Goal: Task Accomplishment & Management: Use online tool/utility

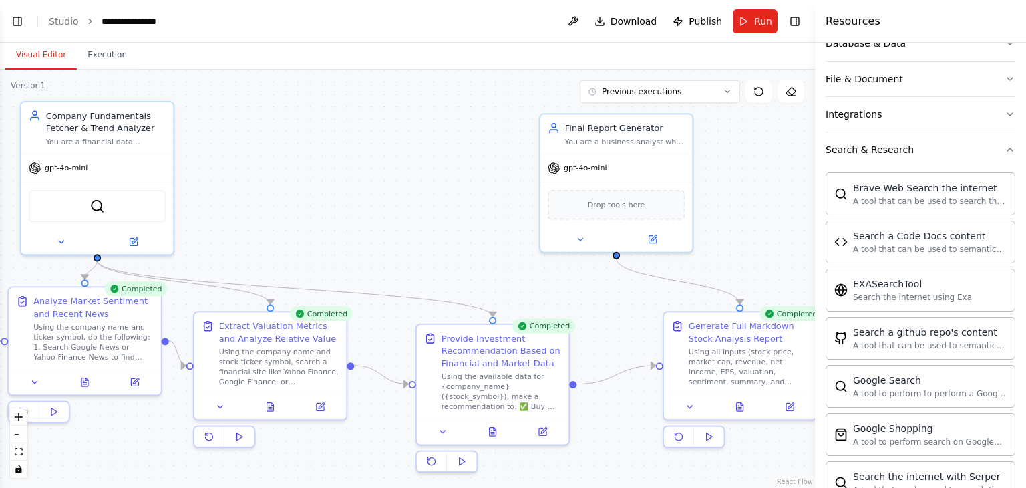
drag, startPoint x: 290, startPoint y: 190, endPoint x: 433, endPoint y: 196, distance: 143.0
click at [433, 196] on div ".deletable-edge-delete-btn { width: 20px; height: 20px; border: 0px solid #ffff…" at bounding box center [407, 278] width 815 height 418
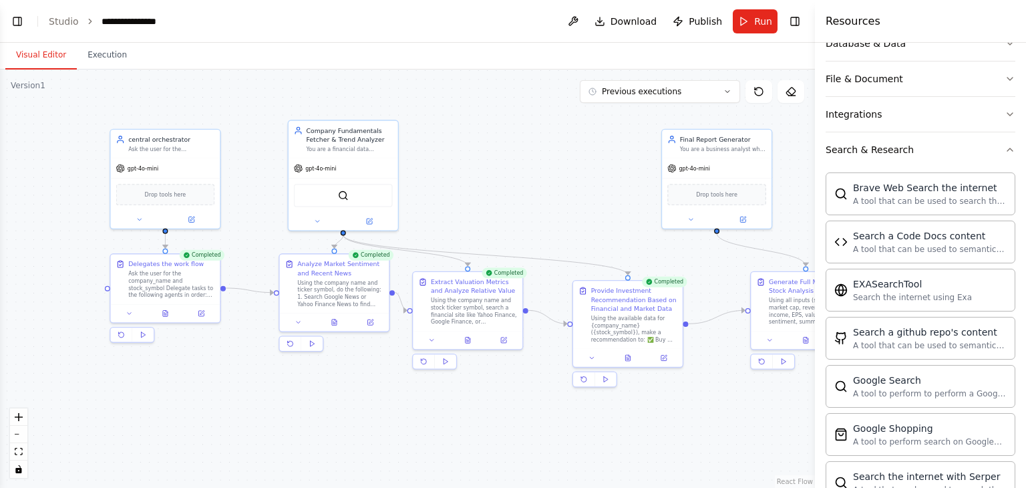
drag, startPoint x: 405, startPoint y: 187, endPoint x: 544, endPoint y: 180, distance: 139.1
click at [544, 180] on div ".deletable-edge-delete-btn { width: 20px; height: 20px; border: 0px solid #ffff…" at bounding box center [407, 278] width 815 height 418
drag, startPoint x: 176, startPoint y: 164, endPoint x: 172, endPoint y: 158, distance: 7.1
click at [172, 158] on div "gpt-4o-mini" at bounding box center [166, 157] width 110 height 19
click at [154, 273] on div "Ask the user for the company_name and stock_symbol Delegate tasks to the follow…" at bounding box center [171, 282] width 86 height 29
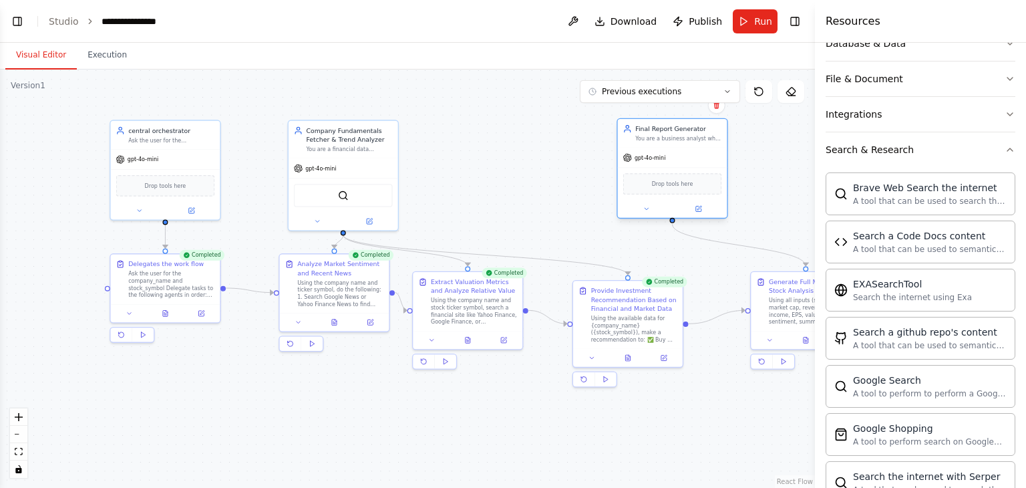
drag, startPoint x: 716, startPoint y: 161, endPoint x: 669, endPoint y: 151, distance: 47.8
click at [669, 151] on div "gpt-4o-mini" at bounding box center [673, 157] width 110 height 19
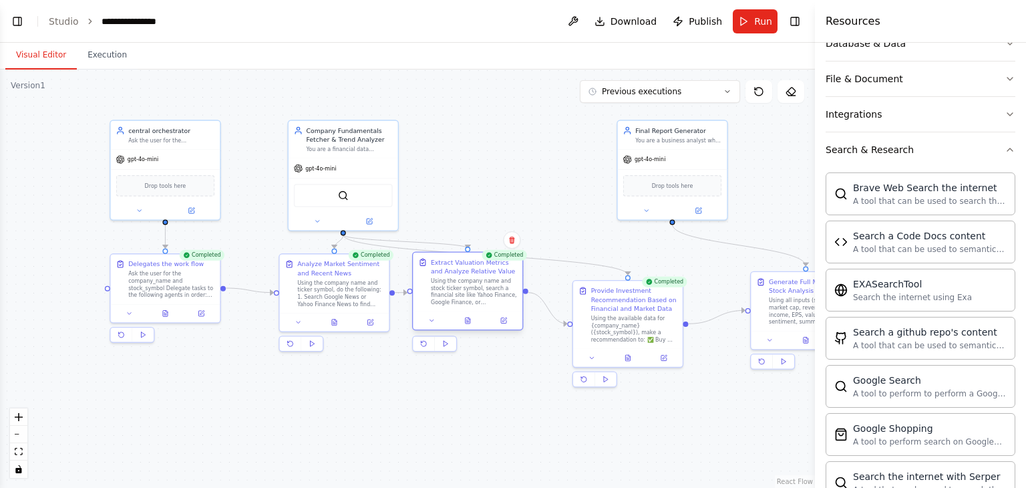
drag, startPoint x: 473, startPoint y: 309, endPoint x: 472, endPoint y: 282, distance: 26.7
click at [472, 282] on div "Using the company name and stock ticker symbol, search a financial site like Ya…" at bounding box center [474, 291] width 86 height 29
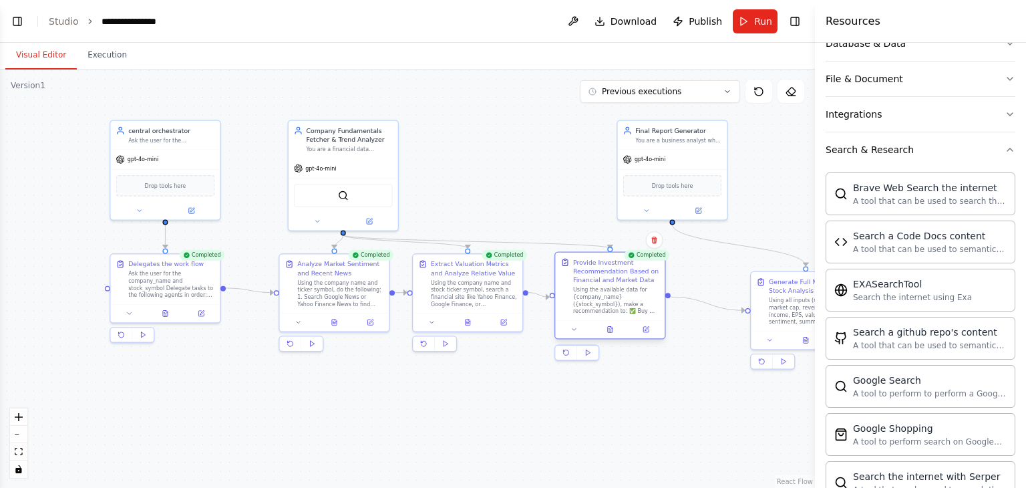
drag, startPoint x: 628, startPoint y: 316, endPoint x: 612, endPoint y: 284, distance: 35.2
click at [612, 284] on div "Provide Investment Recommendation Based on Financial and Market Data Using the …" at bounding box center [616, 286] width 86 height 57
drag, startPoint x: 694, startPoint y: 168, endPoint x: 733, endPoint y: 163, distance: 39.1
click at [733, 163] on div "Drop tools here" at bounding box center [708, 174] width 110 height 33
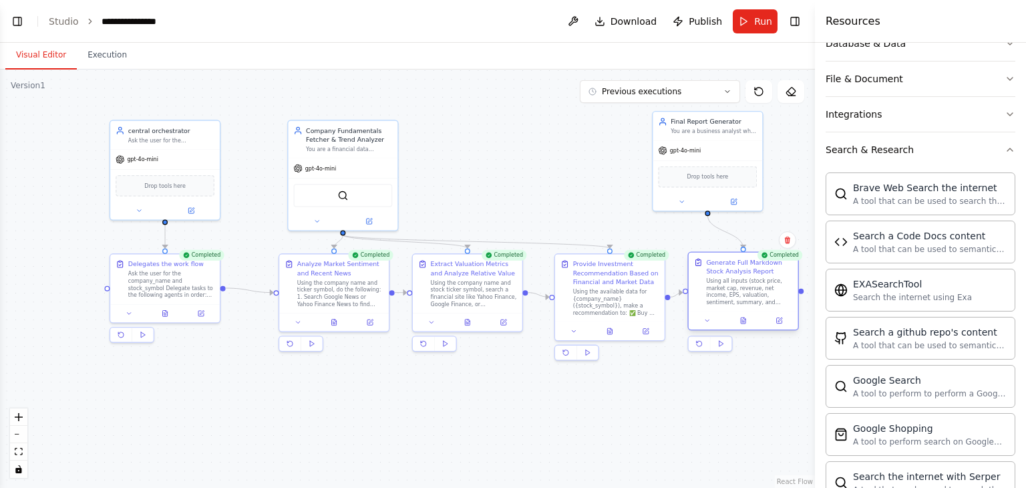
drag, startPoint x: 793, startPoint y: 299, endPoint x: 725, endPoint y: 281, distance: 70.5
click at [725, 281] on div "Using all inputs (stock price, market cap, revenue, net income, EPS, valuation,…" at bounding box center [749, 291] width 86 height 29
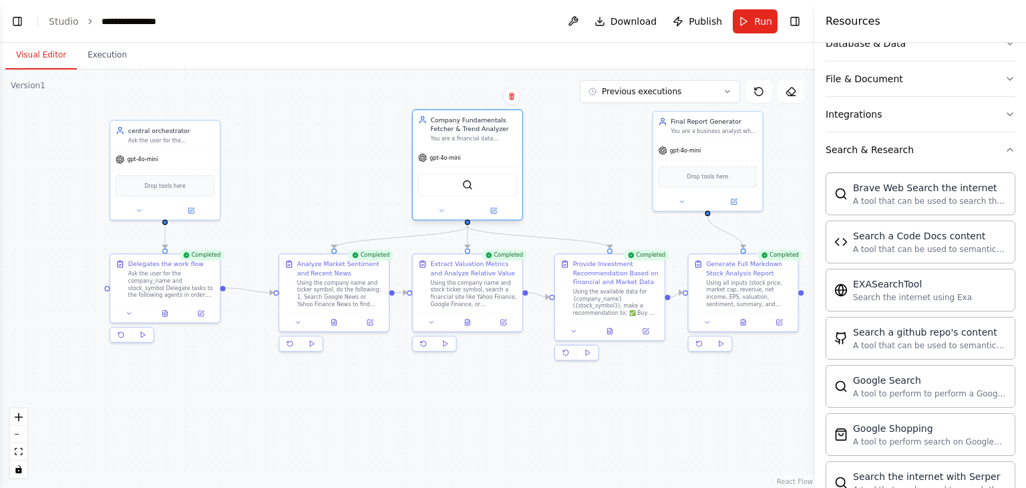
drag, startPoint x: 334, startPoint y: 185, endPoint x: 473, endPoint y: 170, distance: 139.7
click at [473, 170] on div "SerpApiGoogleSearchTool" at bounding box center [468, 185] width 110 height 34
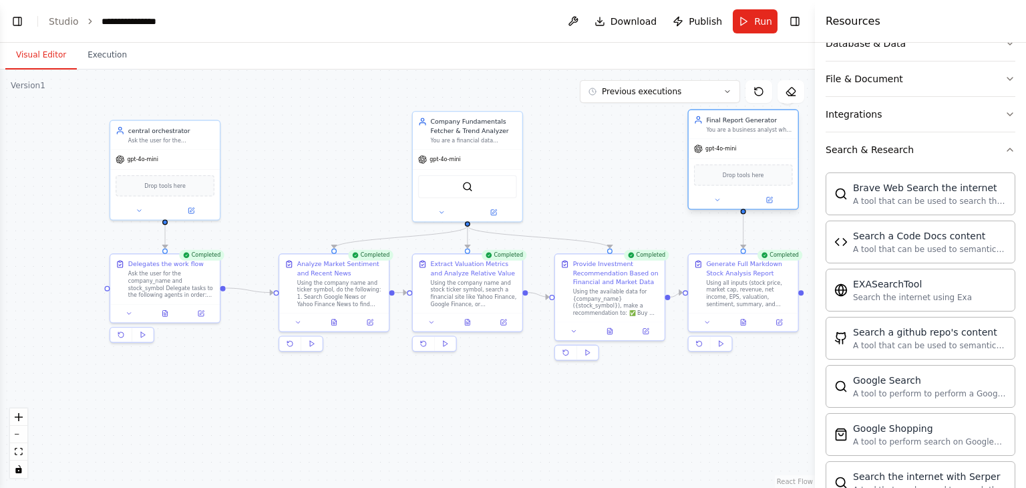
drag, startPoint x: 716, startPoint y: 151, endPoint x: 757, endPoint y: 155, distance: 40.9
click at [757, 155] on div "gpt-4o-mini" at bounding box center [744, 148] width 110 height 19
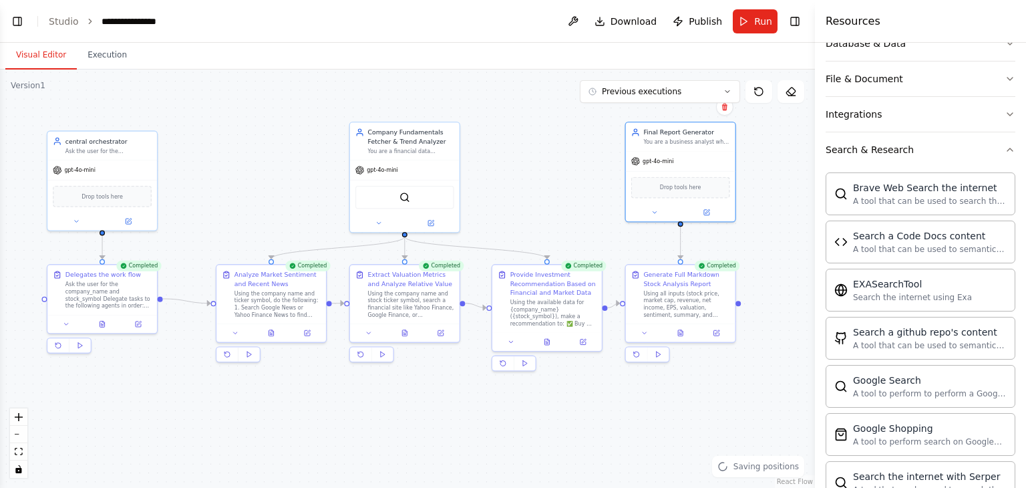
drag, startPoint x: 525, startPoint y: 420, endPoint x: 462, endPoint y: 431, distance: 63.7
click at [462, 431] on div ".deletable-edge-delete-btn { width: 20px; height: 20px; border: 0px solid #ffff…" at bounding box center [407, 278] width 815 height 418
drag, startPoint x: 677, startPoint y: 295, endPoint x: 689, endPoint y: 299, distance: 12.0
click at [689, 299] on div "Using all inputs (stock price, market cap, revenue, net income, EPS, valuation,…" at bounding box center [695, 302] width 86 height 29
drag, startPoint x: 672, startPoint y: 155, endPoint x: 679, endPoint y: 155, distance: 7.3
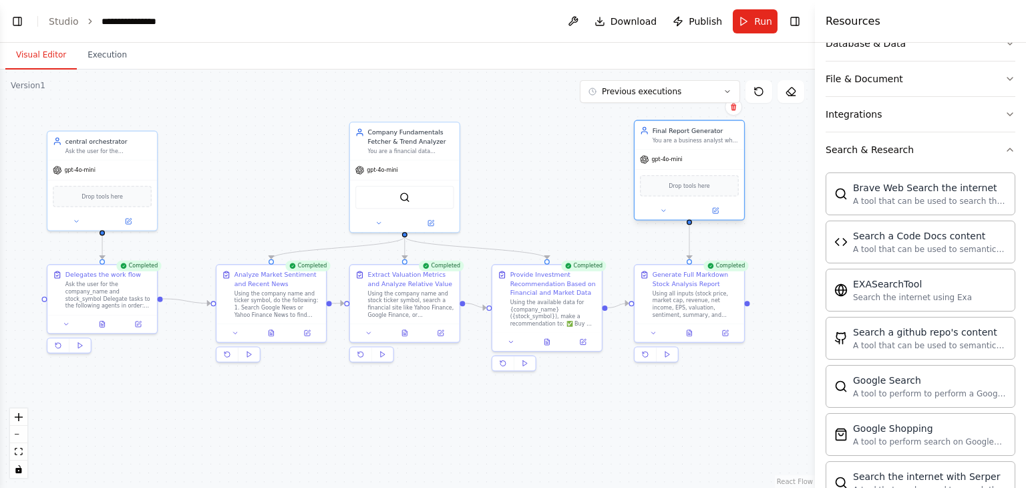
click at [679, 155] on div "gpt-4o-mini" at bounding box center [689, 159] width 110 height 19
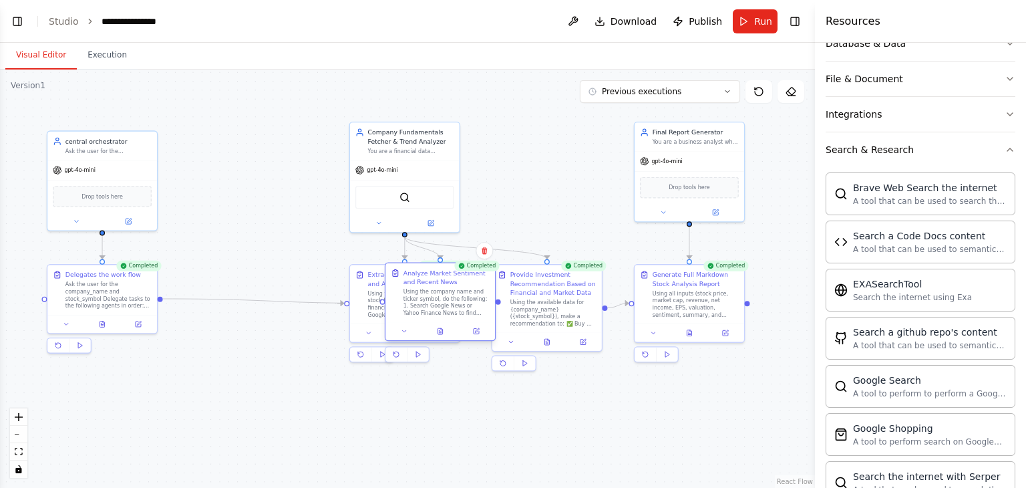
drag, startPoint x: 272, startPoint y: 289, endPoint x: 449, endPoint y: 292, distance: 177.0
click at [449, 292] on div "Using the company name and ticker symbol, do the following: 1. Search Google Ne…" at bounding box center [446, 302] width 86 height 29
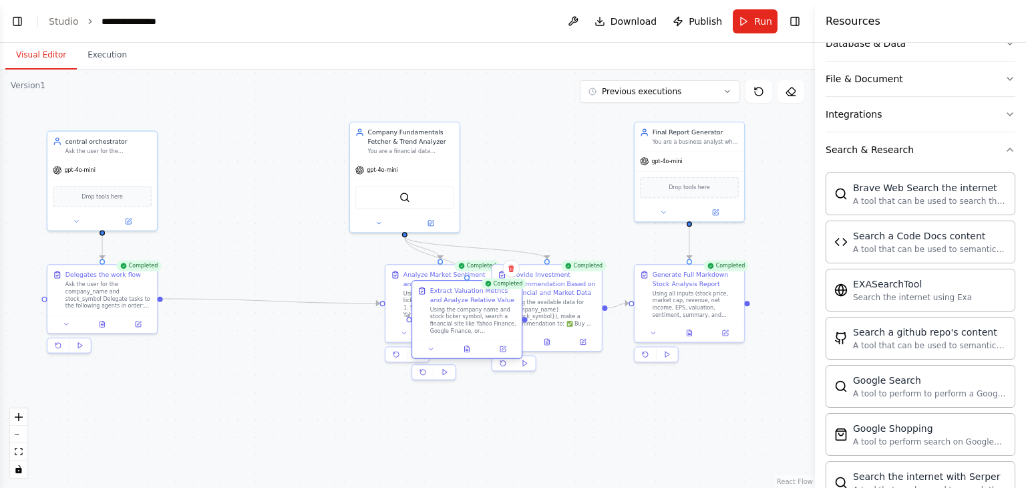
drag, startPoint x: 365, startPoint y: 297, endPoint x: 412, endPoint y: 316, distance: 51.0
click at [412, 316] on div "Extract Valuation Metrics and Analyze Relative Value Using the company name and…" at bounding box center [467, 309] width 110 height 59
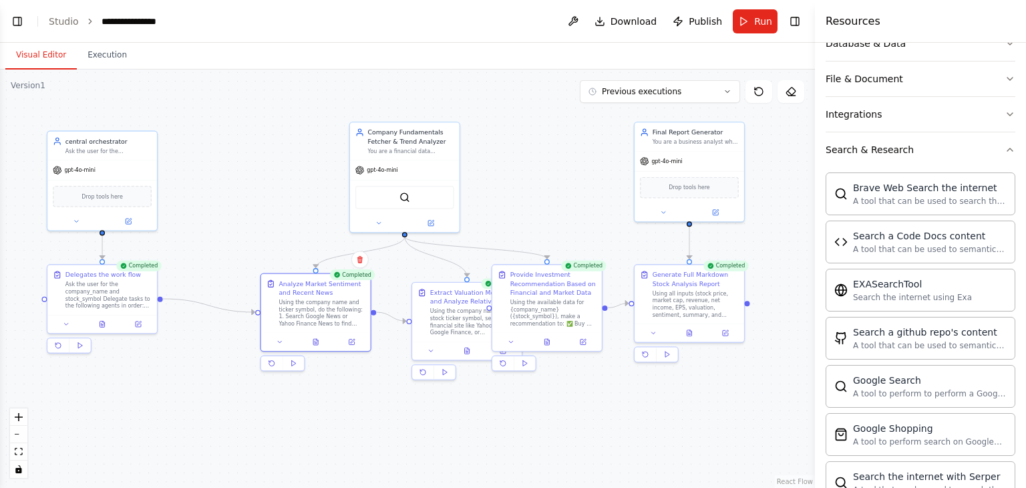
drag, startPoint x: 388, startPoint y: 284, endPoint x: 258, endPoint y: 293, distance: 130.6
click at [258, 293] on div ".deletable-edge-delete-btn { width: 20px; height: 20px; border: 0px solid #ffff…" at bounding box center [407, 278] width 815 height 418
drag, startPoint x: 246, startPoint y: 310, endPoint x: 412, endPoint y: 325, distance: 167.0
click at [412, 325] on div ".deletable-edge-delete-btn { width: 20px; height: 20px; border: 0px solid #ffff…" at bounding box center [335, 243] width 542 height 278
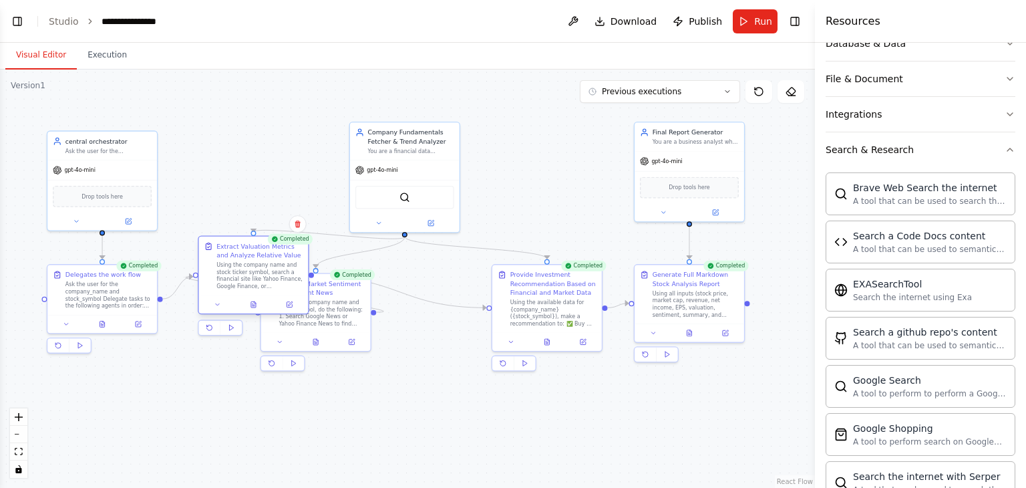
drag, startPoint x: 446, startPoint y: 323, endPoint x: 212, endPoint y: 279, distance: 238.5
click at [212, 279] on div "Extract Valuation Metrics and Analyze Relative Value Using the company name and…" at bounding box center [253, 266] width 99 height 48
click at [463, 305] on icon "Edge from 9a273ab5-57ed-40fe-8e37-7b35b3fb923b to 30fed81e-24ae-4a3a-a12f-7af1f…" at bounding box center [400, 291] width 172 height 31
click at [399, 292] on icon at bounding box center [400, 292] width 7 height 8
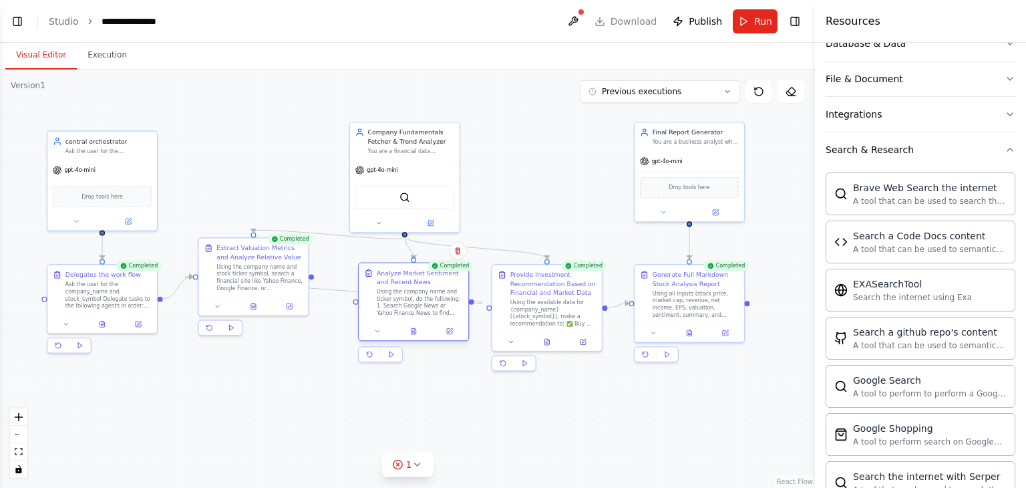
drag, startPoint x: 337, startPoint y: 307, endPoint x: 463, endPoint y: 297, distance: 127.2
click at [463, 297] on div "Analyze Market Sentiment and Recent News Using the company name and ticker symb…" at bounding box center [414, 292] width 110 height 59
click at [329, 287] on icon "Edge from 4b744332-78e2-48c3-9652-46897fe2516c to 9a273ab5-57ed-40fe-8e37-7b35b…" at bounding box center [333, 289] width 297 height 27
click at [329, 287] on button at bounding box center [333, 289] width 9 height 9
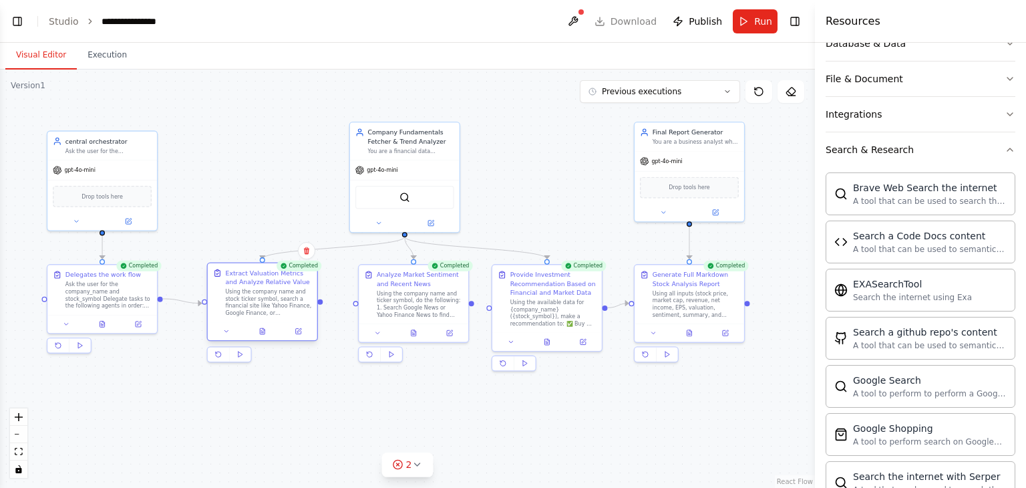
drag, startPoint x: 244, startPoint y: 263, endPoint x: 259, endPoint y: 311, distance: 49.8
click at [259, 311] on div "Using the company name and stock ticker symbol, search a financial site like Ya…" at bounding box center [268, 302] width 86 height 29
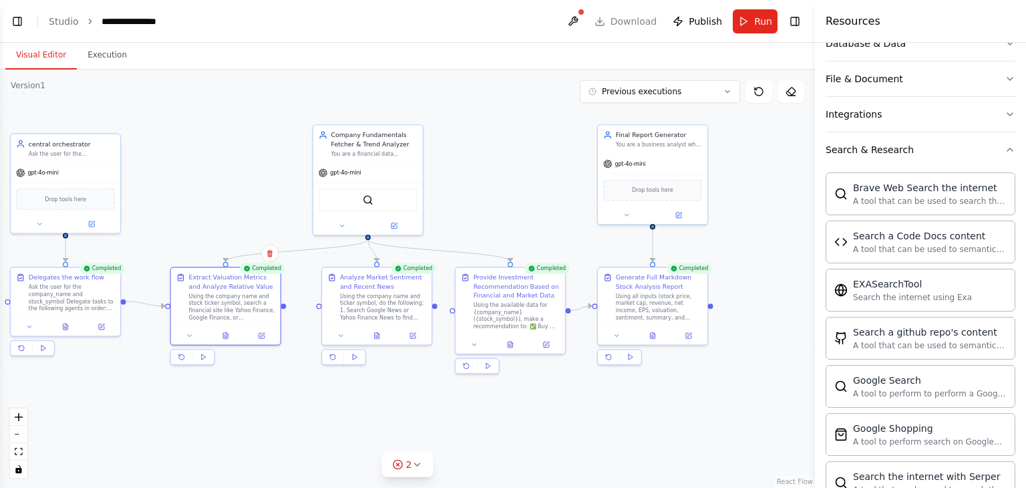
drag, startPoint x: 323, startPoint y: 305, endPoint x: 286, endPoint y: 307, distance: 36.8
click at [286, 307] on div ".deletable-edge-delete-btn { width: 20px; height: 20px; border: 0px solid #ffff…" at bounding box center [407, 278] width 815 height 418
drag, startPoint x: 376, startPoint y: 305, endPoint x: 357, endPoint y: 317, distance: 22.4
click at [357, 317] on div "Using the company name and ticker symbol, do the following: 1. Search Google Ne…" at bounding box center [365, 313] width 86 height 29
drag, startPoint x: 419, startPoint y: 313, endPoint x: 454, endPoint y: 310, distance: 35.6
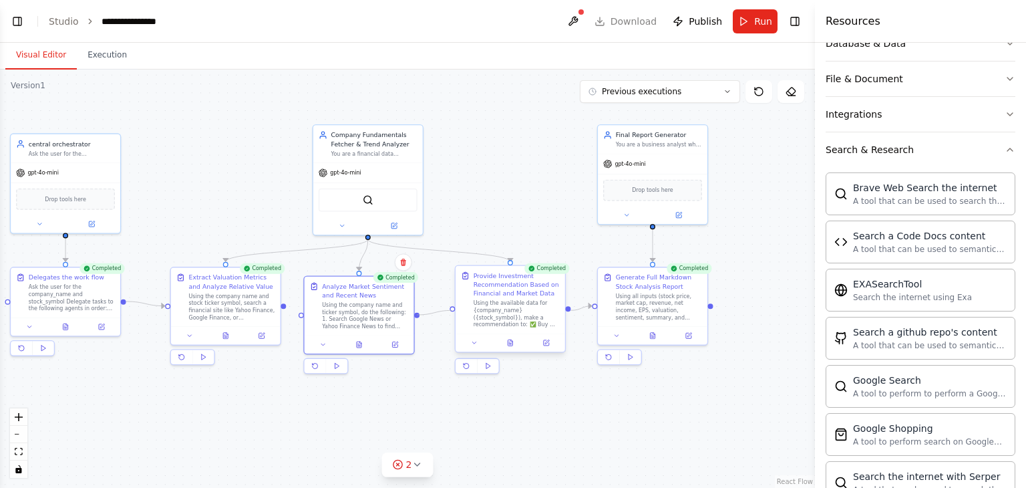
click at [454, 310] on div "central orchestrator Ask the user for the company_name and stock_symbol Delegat…" at bounding box center [298, 245] width 542 height 278
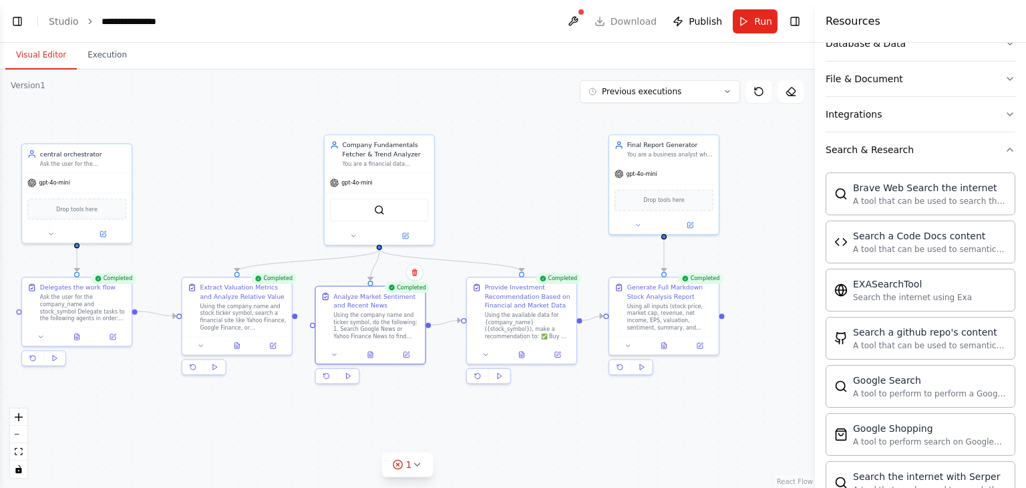
drag, startPoint x: 286, startPoint y: 303, endPoint x: 297, endPoint y: 313, distance: 14.6
click at [297, 313] on div ".deletable-edge-delete-btn { width: 20px; height: 20px; border: 0px solid #ffff…" at bounding box center [407, 278] width 815 height 418
drag, startPoint x: 294, startPoint y: 315, endPoint x: 313, endPoint y: 327, distance: 22.4
click at [313, 327] on div "central orchestrator Ask the user for the company_name and stock_symbol Delegat…" at bounding box center [309, 255] width 542 height 278
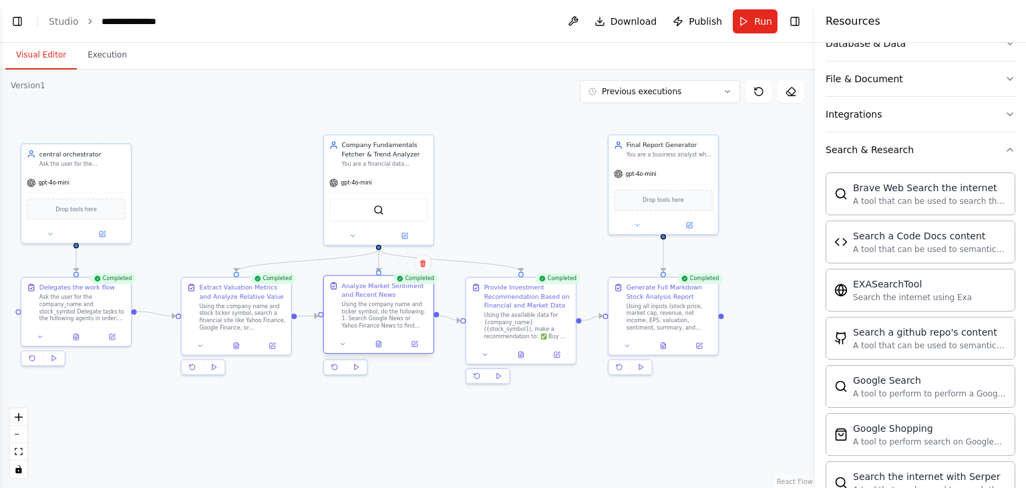
drag, startPoint x: 371, startPoint y: 321, endPoint x: 392, endPoint y: 305, distance: 25.8
click at [392, 305] on div "Using the company name and ticker symbol, do the following: 1. Search Google Ne…" at bounding box center [385, 315] width 86 height 29
click at [254, 319] on div "Using the company name and stock ticker symbol, search a financial site like Ya…" at bounding box center [242, 315] width 86 height 29
drag, startPoint x: 371, startPoint y: 194, endPoint x: 373, endPoint y: 184, distance: 10.9
click at [373, 184] on div "SerpApiGoogleSearchTool" at bounding box center [379, 199] width 110 height 34
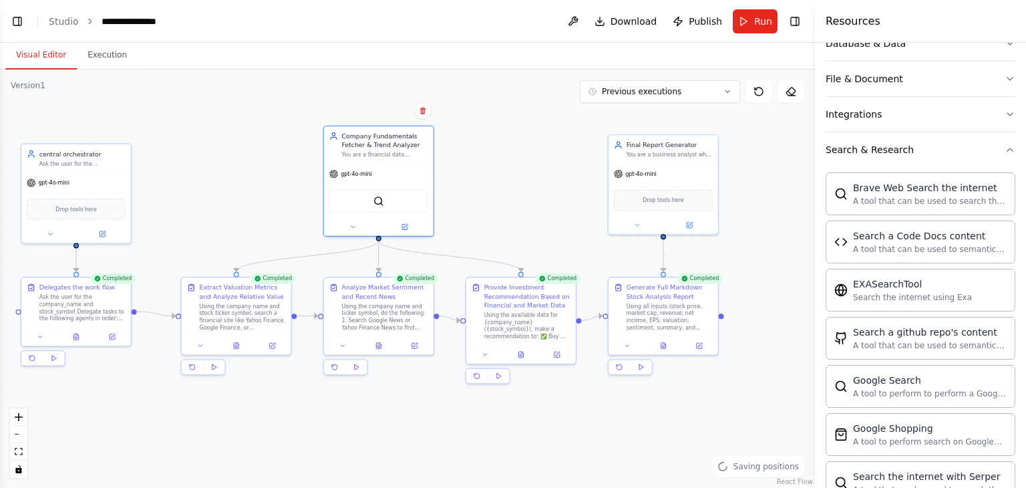
click at [569, 208] on div ".deletable-edge-delete-btn { width: 20px; height: 20px; border: 0px solid #ffff…" at bounding box center [407, 278] width 815 height 418
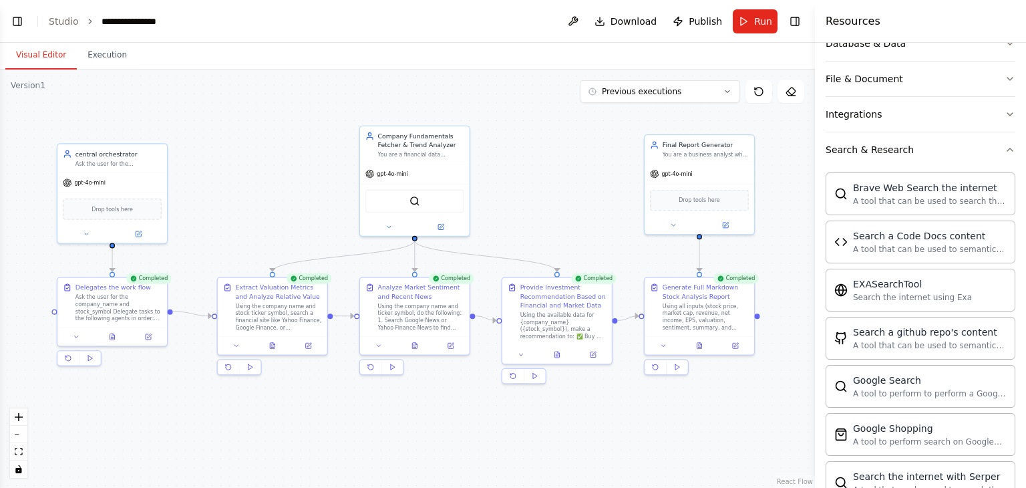
drag, startPoint x: 528, startPoint y: 196, endPoint x: 565, endPoint y: 196, distance: 36.7
click at [565, 196] on div ".deletable-edge-delete-btn { width: 20px; height: 20px; border: 0px solid #ffff…" at bounding box center [407, 278] width 815 height 418
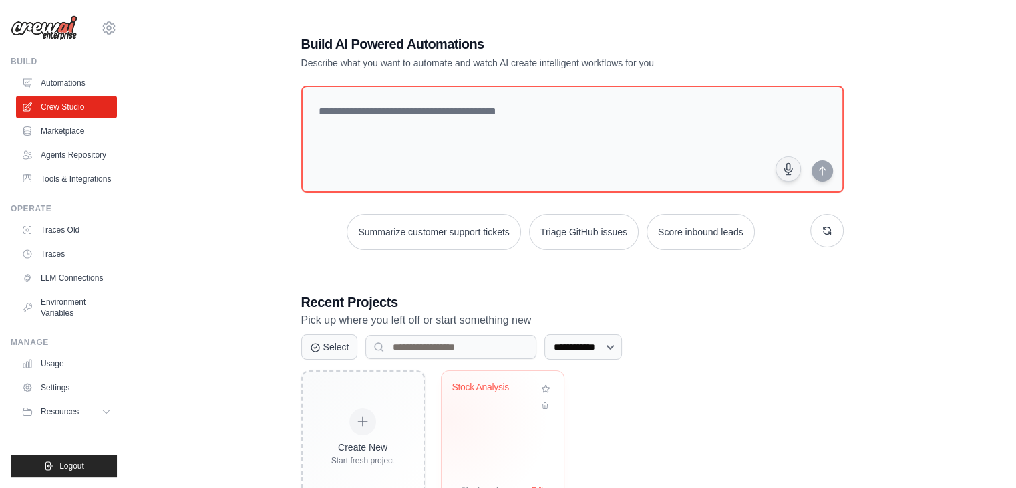
click at [448, 417] on div "Stock Analysis" at bounding box center [502, 424] width 122 height 106
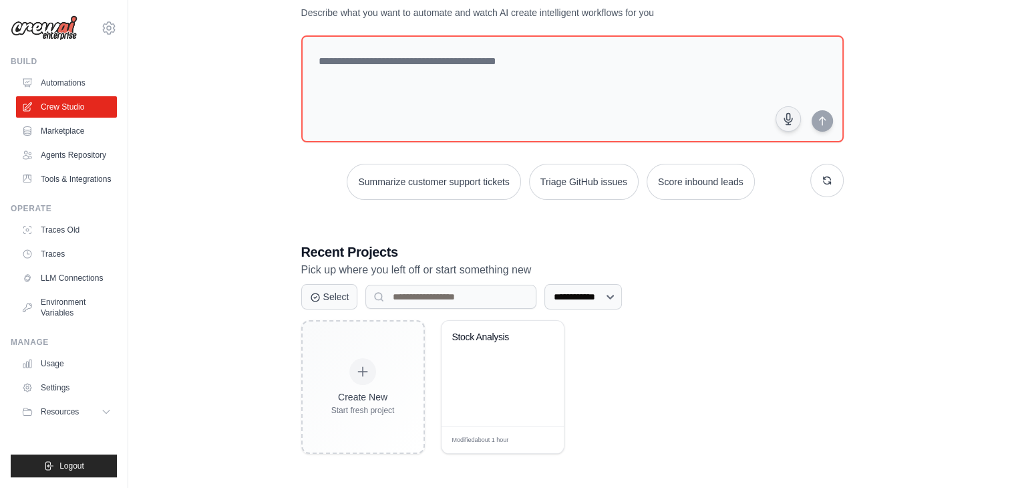
scroll to position [49, 0]
click at [494, 391] on div "Stock Analysis" at bounding box center [502, 374] width 122 height 106
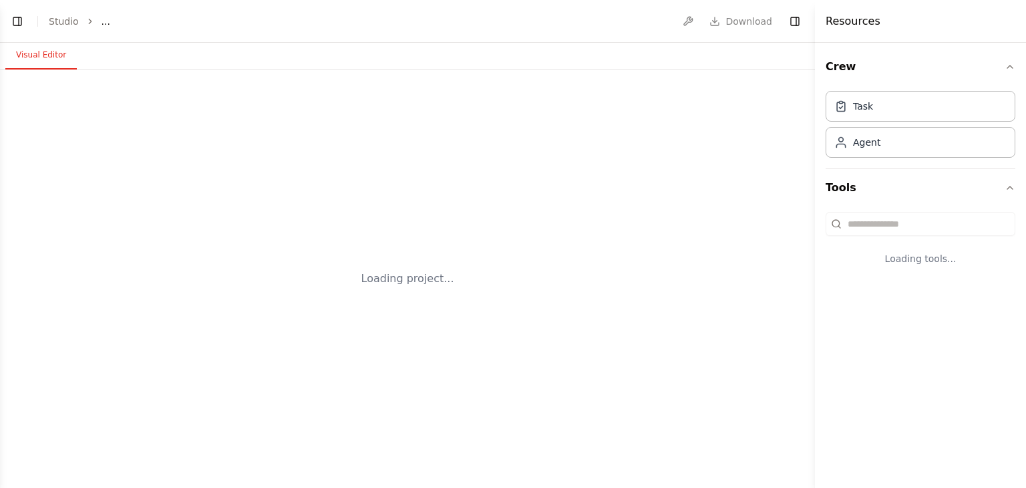
select select "****"
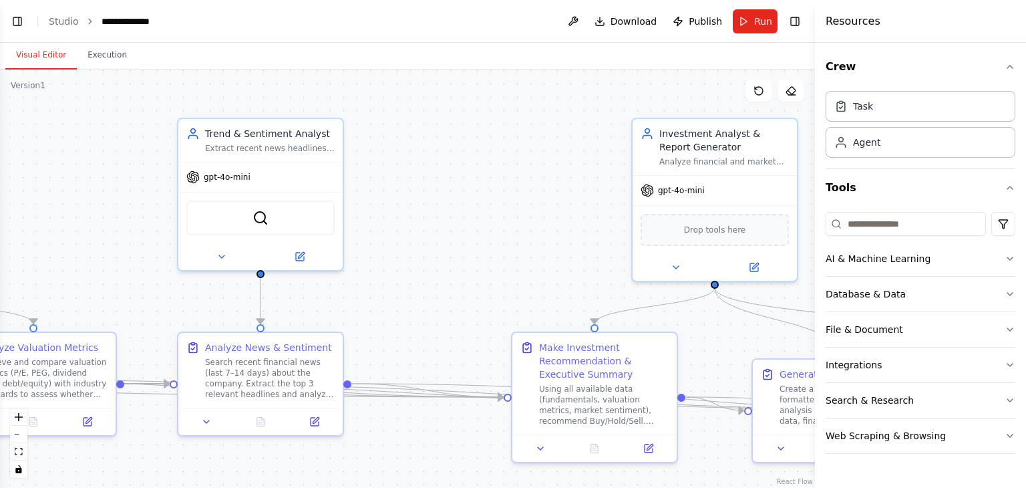
drag, startPoint x: 430, startPoint y: 265, endPoint x: 487, endPoint y: 273, distance: 57.3
click at [487, 273] on div ".deletable-edge-delete-btn { width: 20px; height: 20px; border: 0px solid #ffff…" at bounding box center [407, 278] width 815 height 418
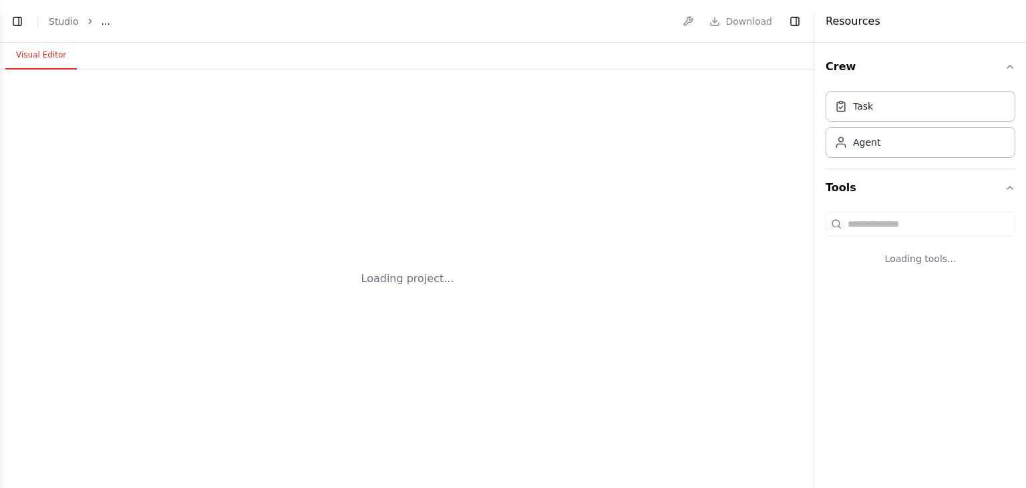
select select "****"
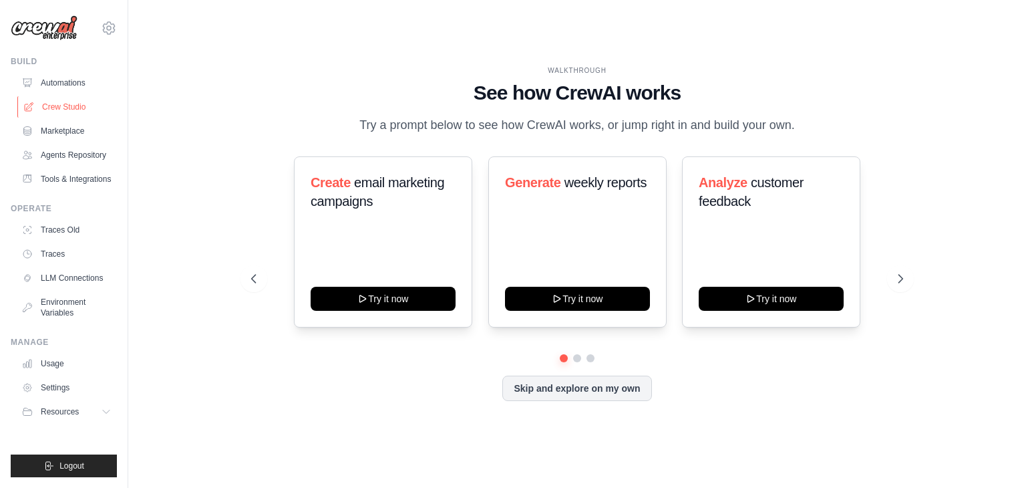
click at [62, 100] on link "Crew Studio" at bounding box center [67, 106] width 101 height 21
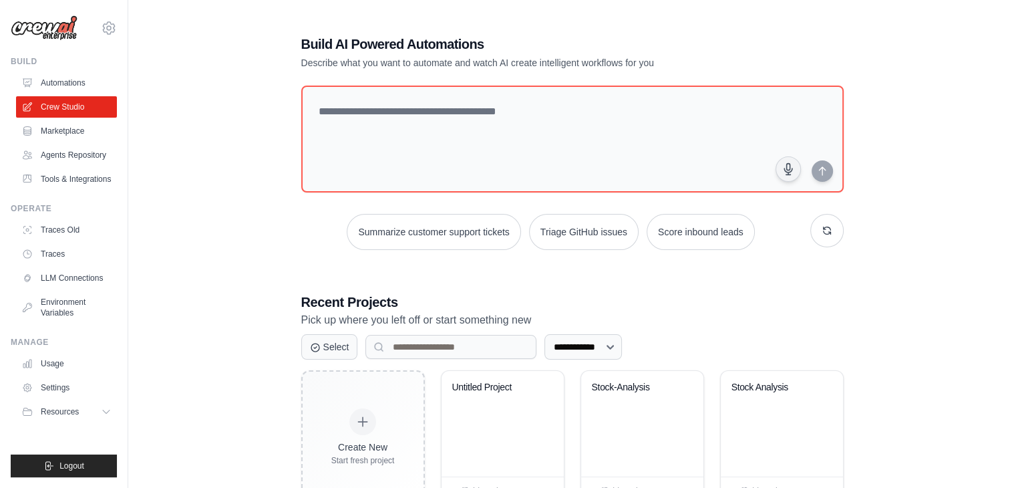
scroll to position [50, 0]
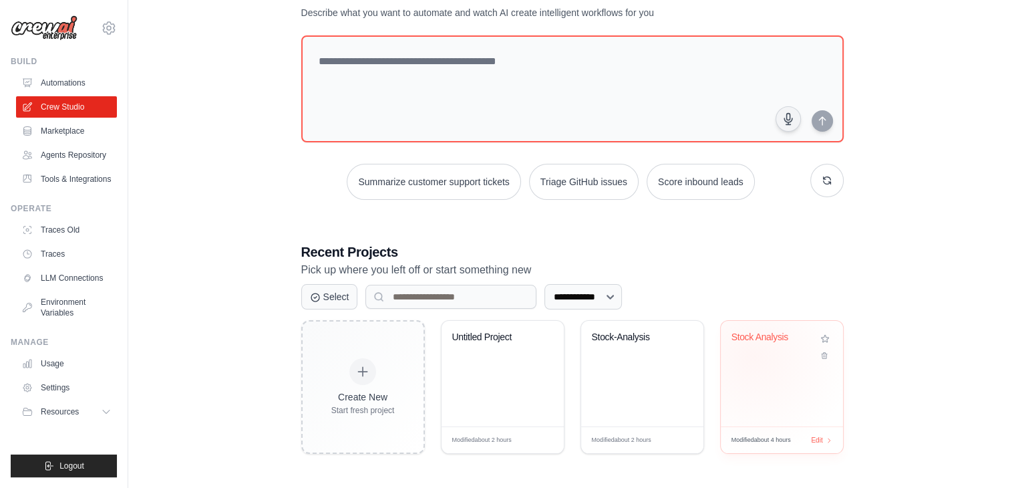
click at [753, 355] on div "Stock Analysis" at bounding box center [781, 346] width 101 height 31
click at [645, 375] on div "Stock-Analysis" at bounding box center [642, 374] width 122 height 106
click at [502, 343] on div "Untitled Project" at bounding box center [492, 339] width 81 height 17
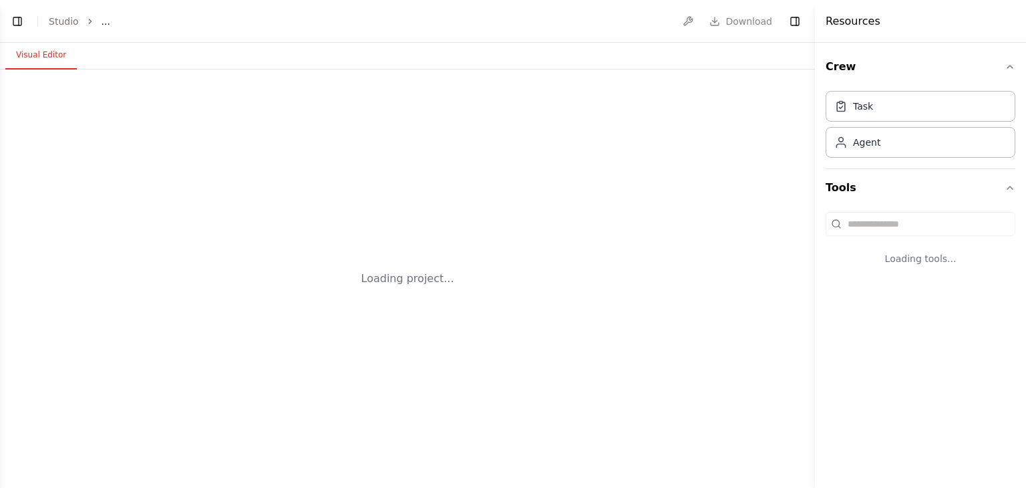
select select "****"
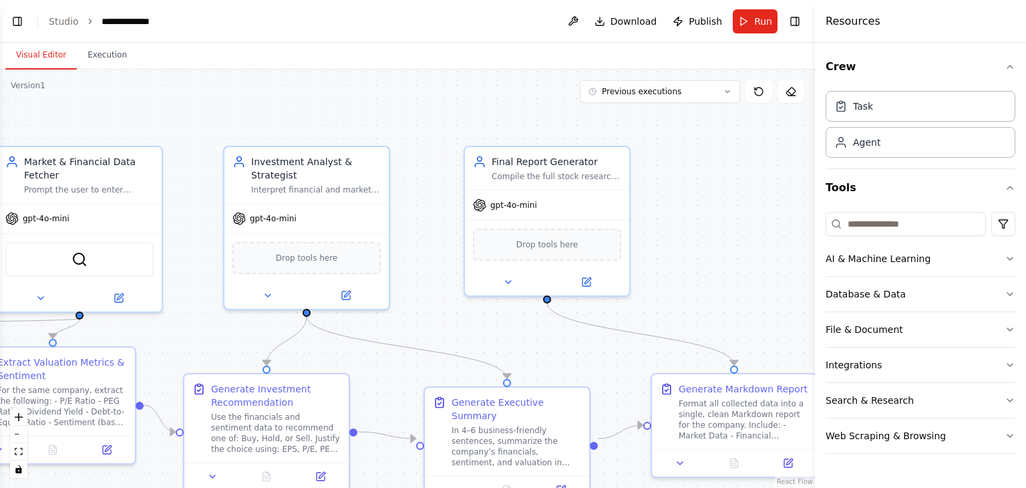
drag, startPoint x: 486, startPoint y: 154, endPoint x: 442, endPoint y: 190, distance: 56.9
click at [442, 190] on div ".deletable-edge-delete-btn { width: 20px; height: 20px; border: 0px solid #ffff…" at bounding box center [407, 278] width 815 height 418
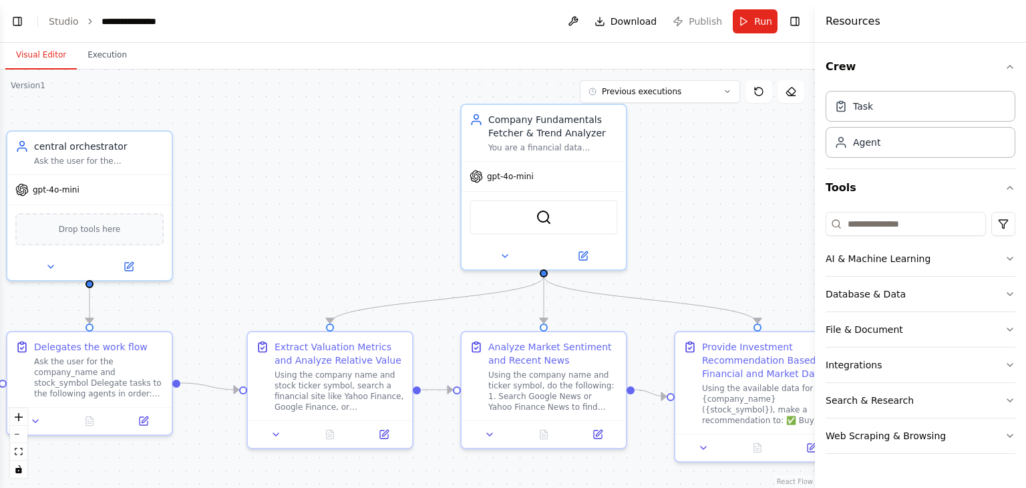
drag, startPoint x: 307, startPoint y: 181, endPoint x: 345, endPoint y: 207, distance: 46.1
click at [345, 207] on div ".deletable-edge-delete-btn { width: 20px; height: 20px; border: 0px solid #ffff…" at bounding box center [407, 278] width 815 height 418
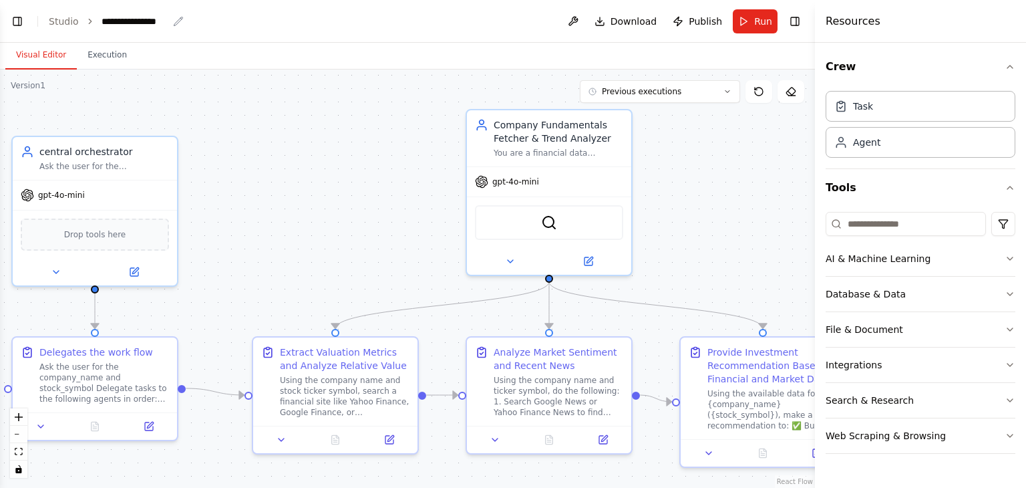
click at [146, 19] on div "**********" at bounding box center [135, 21] width 67 height 13
drag, startPoint x: 171, startPoint y: 20, endPoint x: 97, endPoint y: 23, distance: 74.2
click at [97, 23] on ol "**********" at bounding box center [125, 21] width 153 height 13
